Goal: Transaction & Acquisition: Purchase product/service

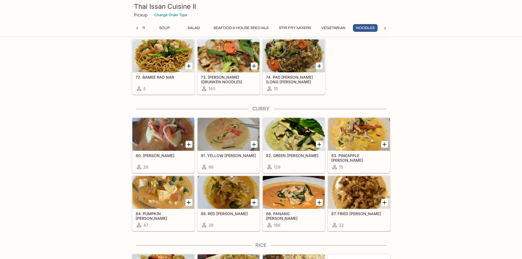
scroll to position [1014, 0]
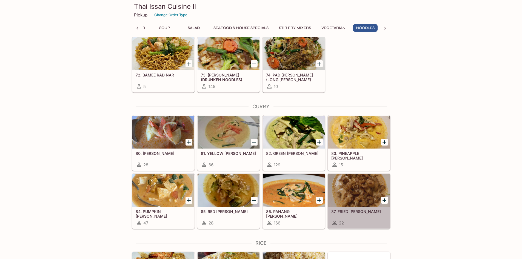
click at [365, 201] on div at bounding box center [359, 190] width 62 height 33
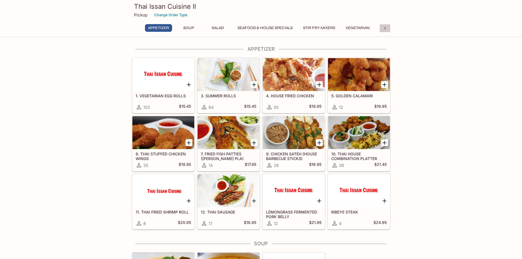
click at [383, 29] on icon at bounding box center [384, 27] width 5 height 5
click at [248, 28] on button "Noodles" at bounding box center [247, 28] width 25 height 8
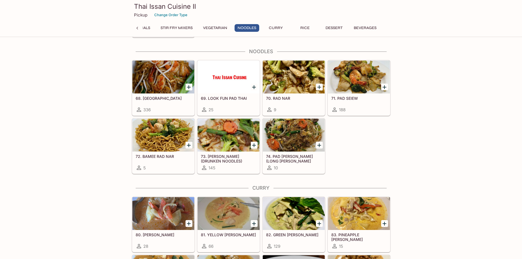
scroll to position [935, 0]
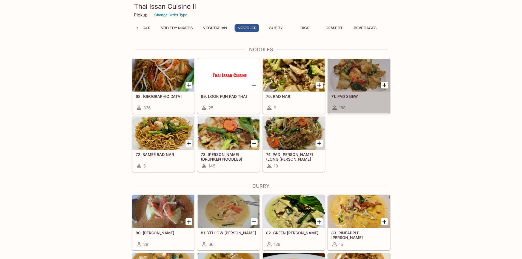
click at [354, 105] on div "188" at bounding box center [358, 107] width 55 height 7
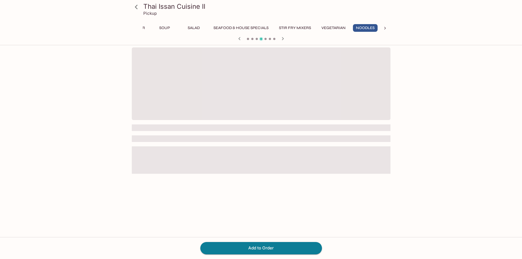
scroll to position [0, 24]
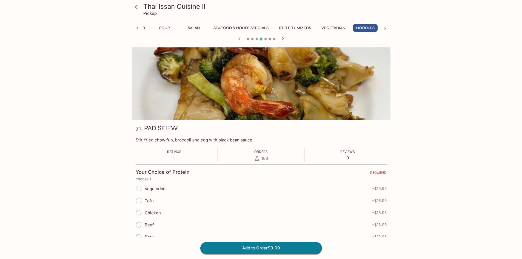
click at [140, 212] on input "Chicken" at bounding box center [139, 213] width 12 height 12
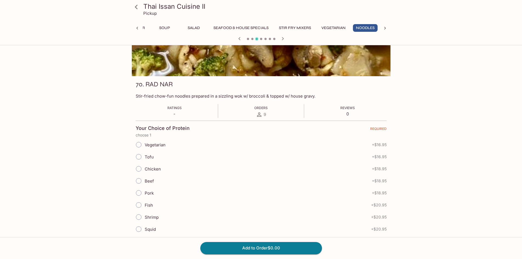
scroll to position [55, 0]
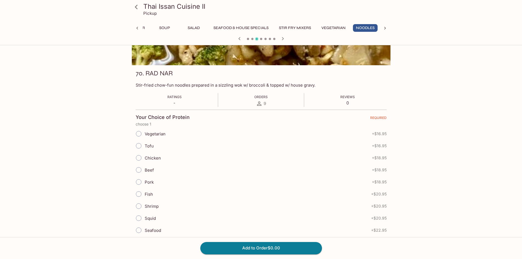
click at [138, 156] on input "Chicken" at bounding box center [139, 158] width 12 height 12
radio input "true"
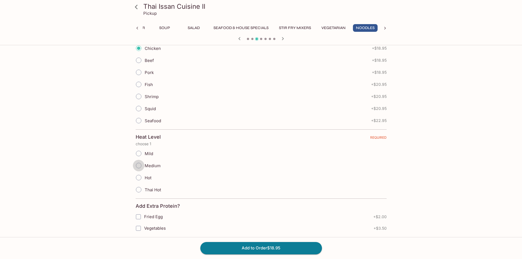
click at [138, 166] on input "Medium" at bounding box center [139, 166] width 12 height 12
radio input "true"
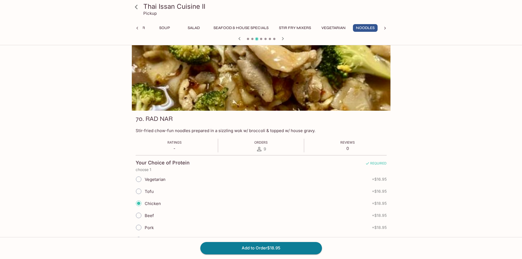
scroll to position [0, 0]
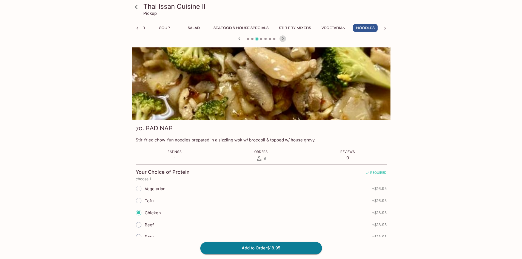
click at [284, 38] on icon "button" at bounding box center [283, 38] width 7 height 7
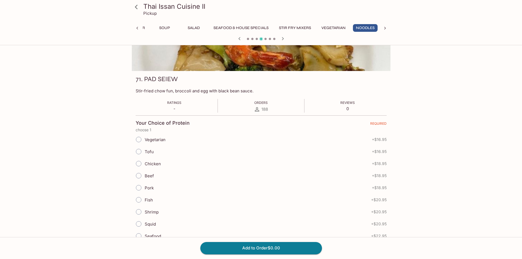
scroll to position [55, 0]
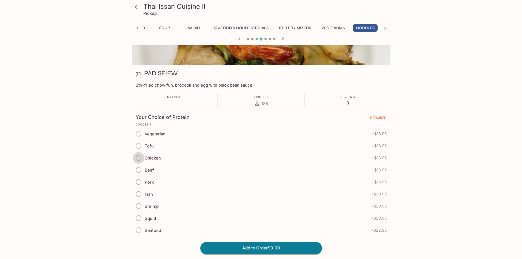
click at [139, 158] on input "Chicken" at bounding box center [139, 158] width 12 height 12
radio input "true"
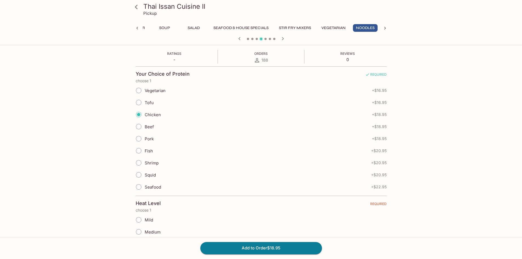
scroll to position [137, 0]
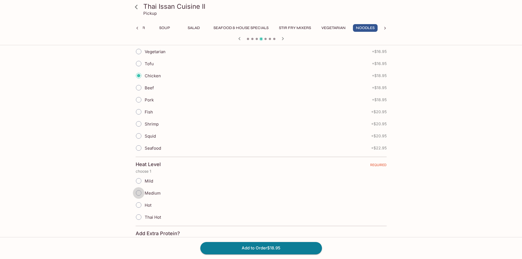
click at [136, 192] on input "Medium" at bounding box center [139, 193] width 12 height 12
radio input "true"
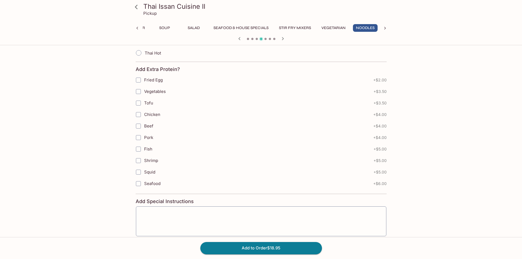
scroll to position [301, 0]
click at [237, 246] on button "Add to Order $18.95" at bounding box center [261, 248] width 122 height 12
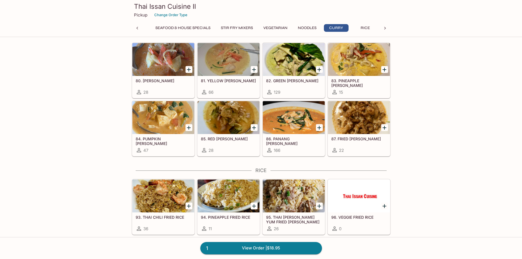
scroll to position [1086, 0]
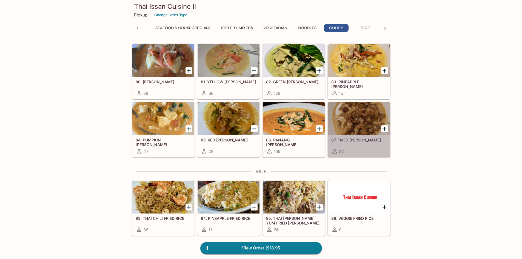
click at [349, 138] on h5 "87. FRIED [PERSON_NAME]" at bounding box center [358, 140] width 55 height 5
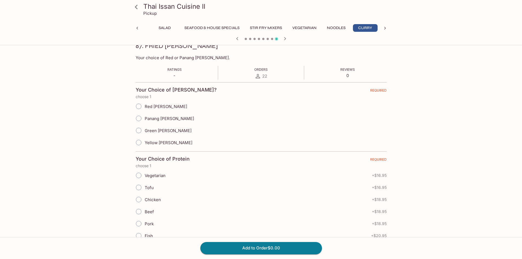
scroll to position [110, 0]
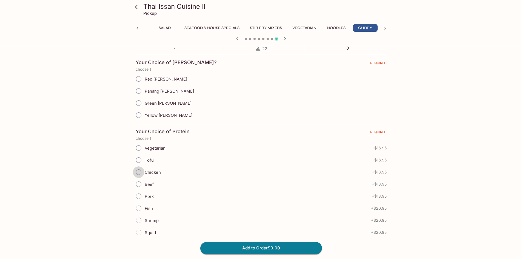
click at [138, 172] on input "Chicken" at bounding box center [139, 172] width 12 height 12
radio input "true"
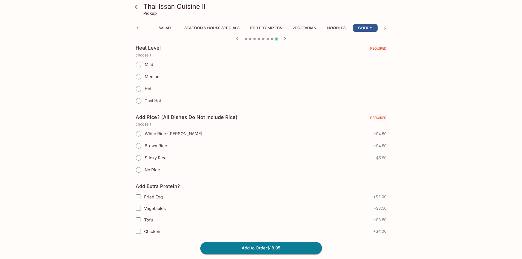
scroll to position [329, 0]
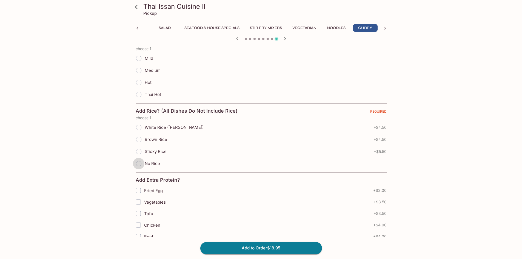
click at [139, 162] on input "No Rice" at bounding box center [139, 164] width 12 height 12
radio input "true"
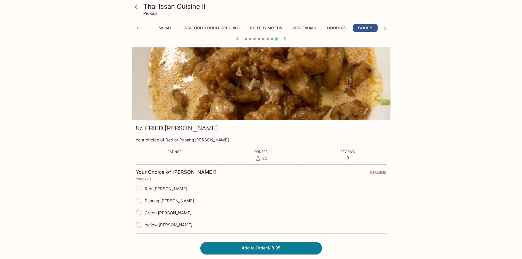
scroll to position [27, 0]
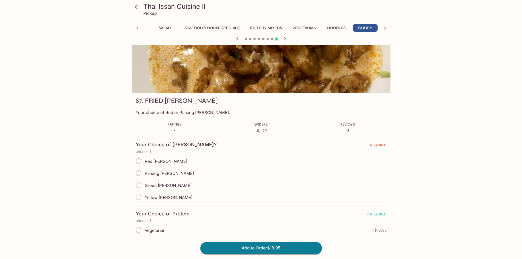
click at [160, 162] on span "Red [PERSON_NAME]" at bounding box center [166, 161] width 42 height 5
click at [144, 162] on input "Red [PERSON_NAME]" at bounding box center [139, 161] width 12 height 12
radio input "true"
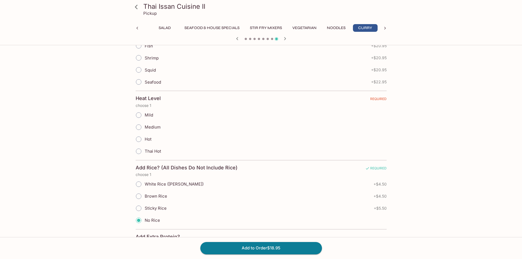
scroll to position [274, 0]
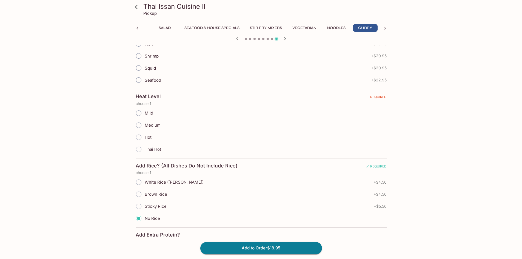
click at [149, 126] on span "Medium" at bounding box center [153, 125] width 16 height 5
click at [144, 126] on input "Medium" at bounding box center [139, 125] width 12 height 12
radio input "true"
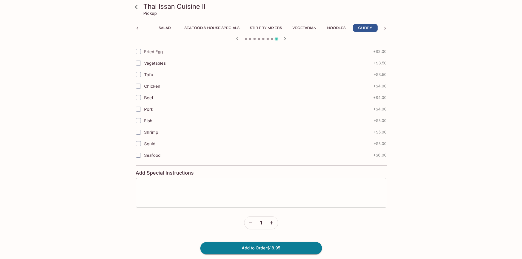
scroll to position [468, 0]
click at [269, 245] on button "Add to Order $18.95" at bounding box center [261, 248] width 122 height 12
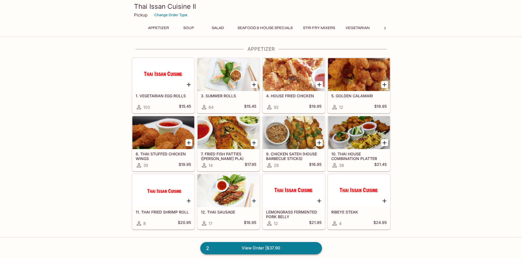
click at [254, 249] on link "2 View Order | $37.90" at bounding box center [261, 248] width 122 height 12
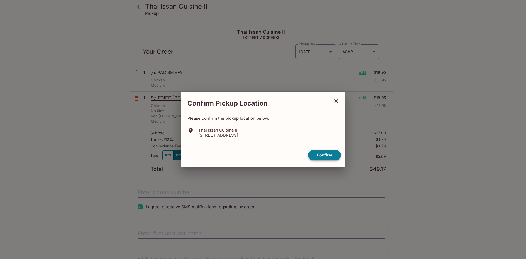
click at [321, 152] on button "Confirm" at bounding box center [324, 155] width 33 height 11
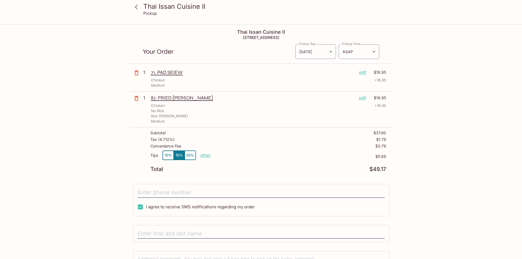
click at [204, 156] on p "other" at bounding box center [205, 155] width 10 height 5
drag, startPoint x: 235, startPoint y: 155, endPoint x: 265, endPoint y: 156, distance: 30.7
click at [265, 156] on div "Tips 10% 15% 20% Done 5.69 $5.69" at bounding box center [268, 158] width 236 height 16
type input "0.00"
click at [279, 156] on p "$0.00" at bounding box center [298, 156] width 175 height 4
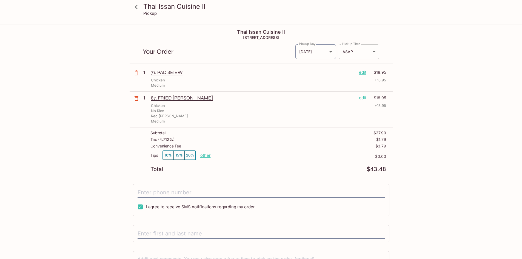
click at [348, 53] on body "Thai Issan Cuisine II Pickup Thai Issan Cuisine II [STREET_ADDRESS] Your Order …" at bounding box center [261, 154] width 522 height 259
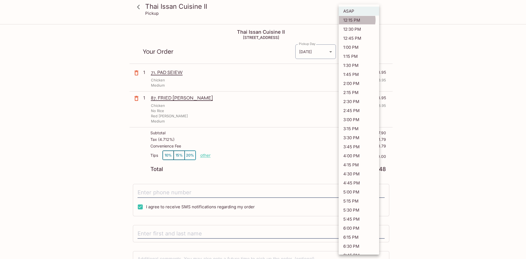
click at [355, 20] on li "12:15 PM" at bounding box center [359, 20] width 41 height 9
type input "[DATE]T22:15:03.000000Z"
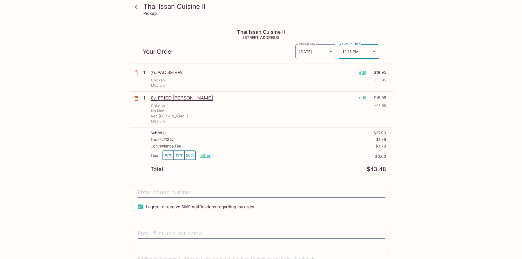
click at [86, 145] on div "Thai Issan Cuisine II Pickup Thai Issan Cuisine II [STREET_ADDRESS] Your Order …" at bounding box center [261, 163] width 351 height 277
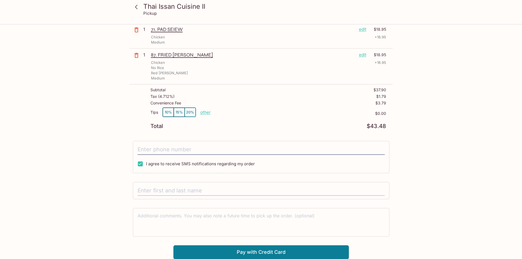
click at [158, 191] on input "text" at bounding box center [261, 191] width 247 height 10
type input "[PERSON_NAME]"
click at [234, 254] on button "Pay with Credit Card" at bounding box center [260, 252] width 175 height 14
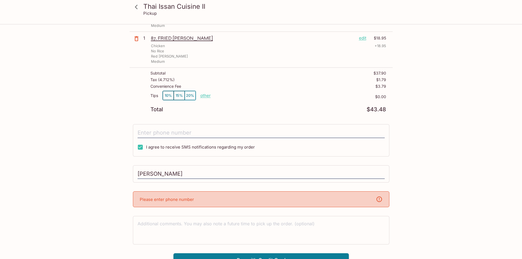
scroll to position [68, 0]
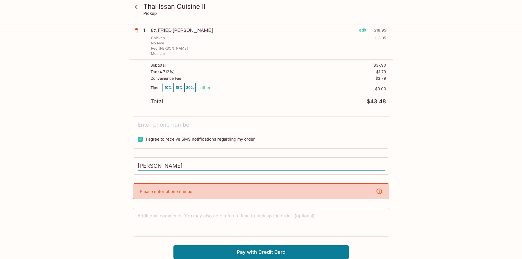
drag, startPoint x: 194, startPoint y: 169, endPoint x: 113, endPoint y: 169, distance: 81.7
click at [113, 169] on div "Thai Issan Cuisine II Pickup Thai Issan Cuisine II [STREET_ADDRESS] Your Order …" at bounding box center [261, 108] width 351 height 302
click at [194, 169] on input "text" at bounding box center [261, 166] width 247 height 10
type input "[PERSON_NAME]"
click at [232, 126] on input "tel" at bounding box center [261, 125] width 247 height 10
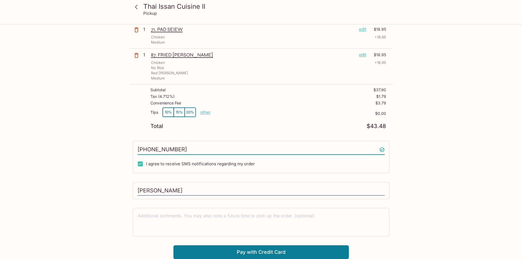
scroll to position [43, 0]
click at [240, 252] on button "Pay with Credit Card" at bounding box center [260, 252] width 175 height 14
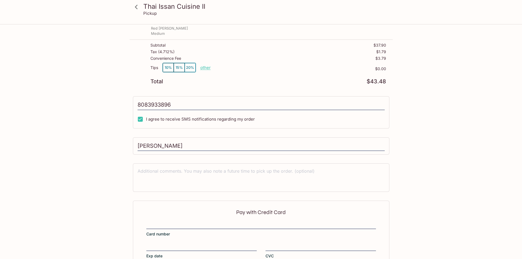
type input "[PHONE_NUMBER]"
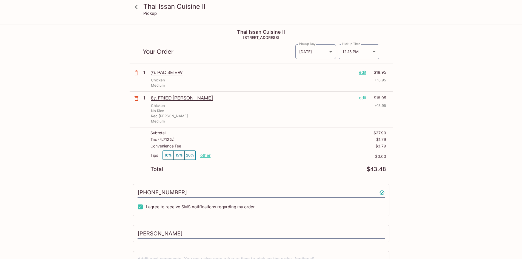
scroll to position [125, 0]
